Goal: Task Accomplishment & Management: Use online tool/utility

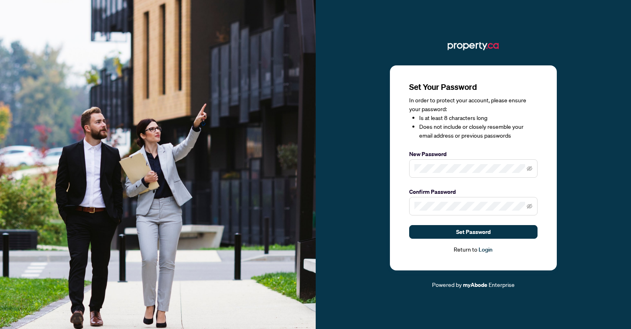
click at [478, 146] on div "Set Your Password In order to protect your account, please ensure your password…" at bounding box center [473, 167] width 128 height 173
click at [528, 170] on icon "eye-invisible" at bounding box center [529, 169] width 6 height 6
click at [528, 209] on icon "eye-invisible" at bounding box center [529, 206] width 6 height 6
click at [508, 236] on button "Set Password" at bounding box center [473, 232] width 128 height 14
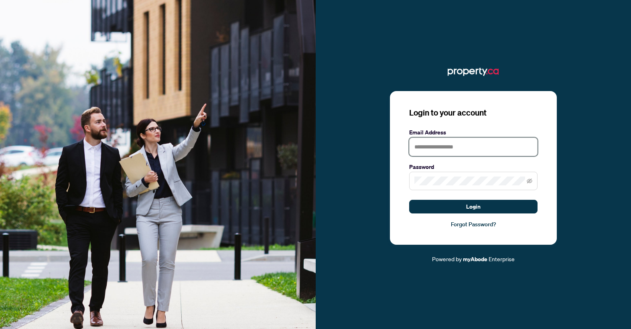
click at [466, 145] on input "text" at bounding box center [473, 147] width 128 height 18
type input "**********"
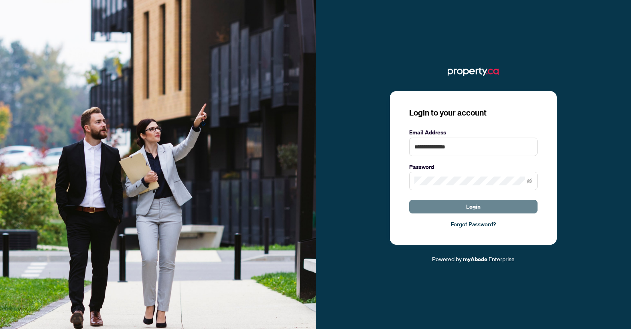
click at [470, 205] on span "Login" at bounding box center [473, 206] width 14 height 13
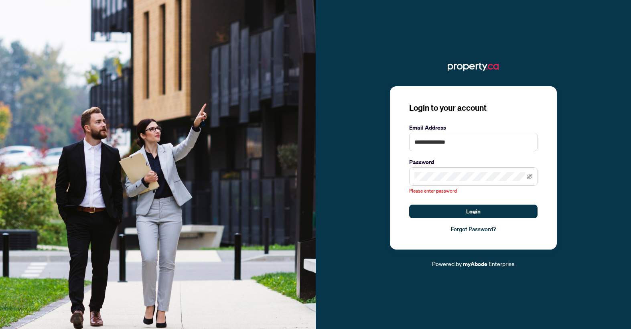
click at [469, 182] on span at bounding box center [473, 176] width 128 height 18
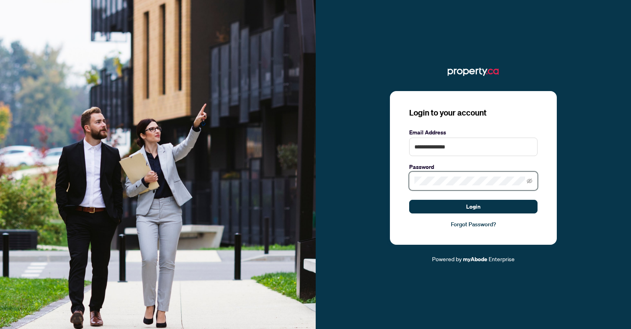
click at [409, 200] on button "Login" at bounding box center [473, 207] width 128 height 14
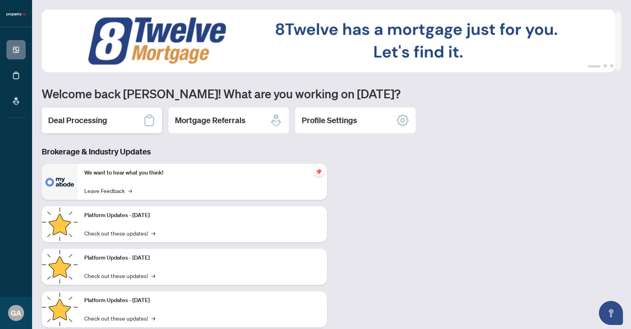
click at [122, 124] on div "Deal Processing" at bounding box center [102, 120] width 120 height 26
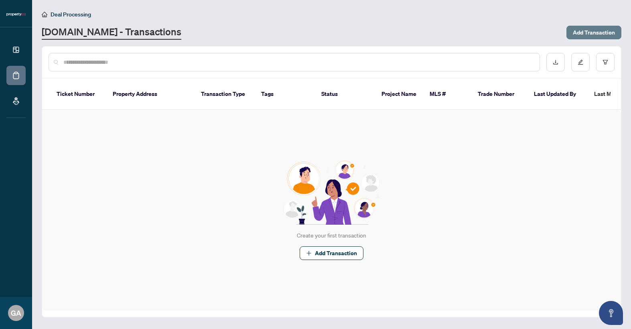
click at [589, 34] on span "Add Transaction" at bounding box center [594, 32] width 42 height 13
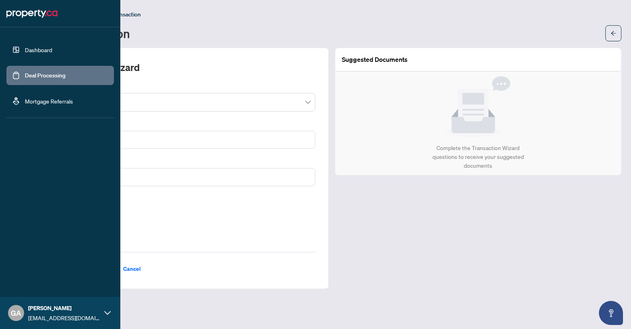
click at [26, 48] on link "Dashboard" at bounding box center [38, 49] width 27 height 7
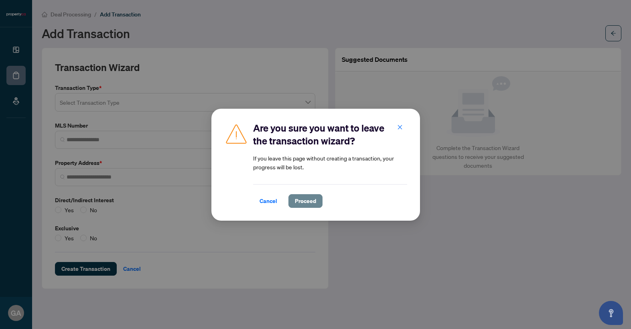
click at [301, 205] on span "Proceed" at bounding box center [305, 200] width 21 height 13
